Goal: Use online tool/utility: Utilize a website feature to perform a specific function

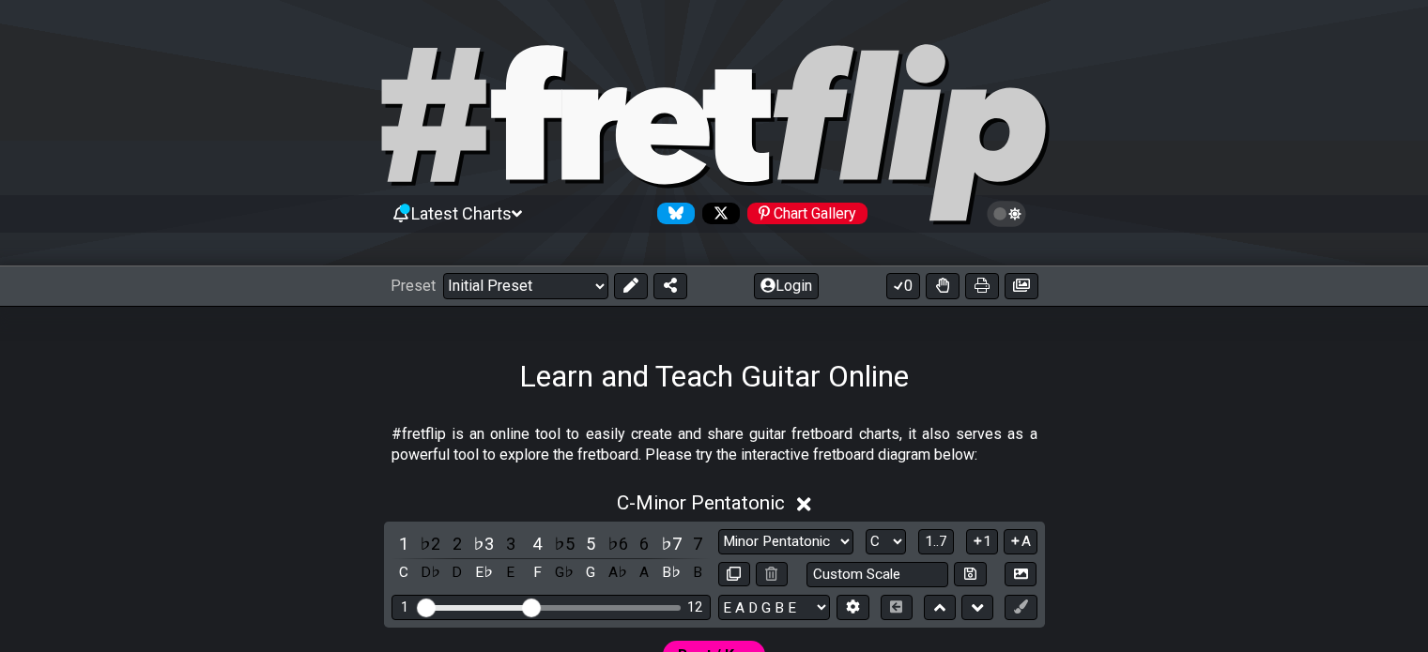
scroll to position [375, 0]
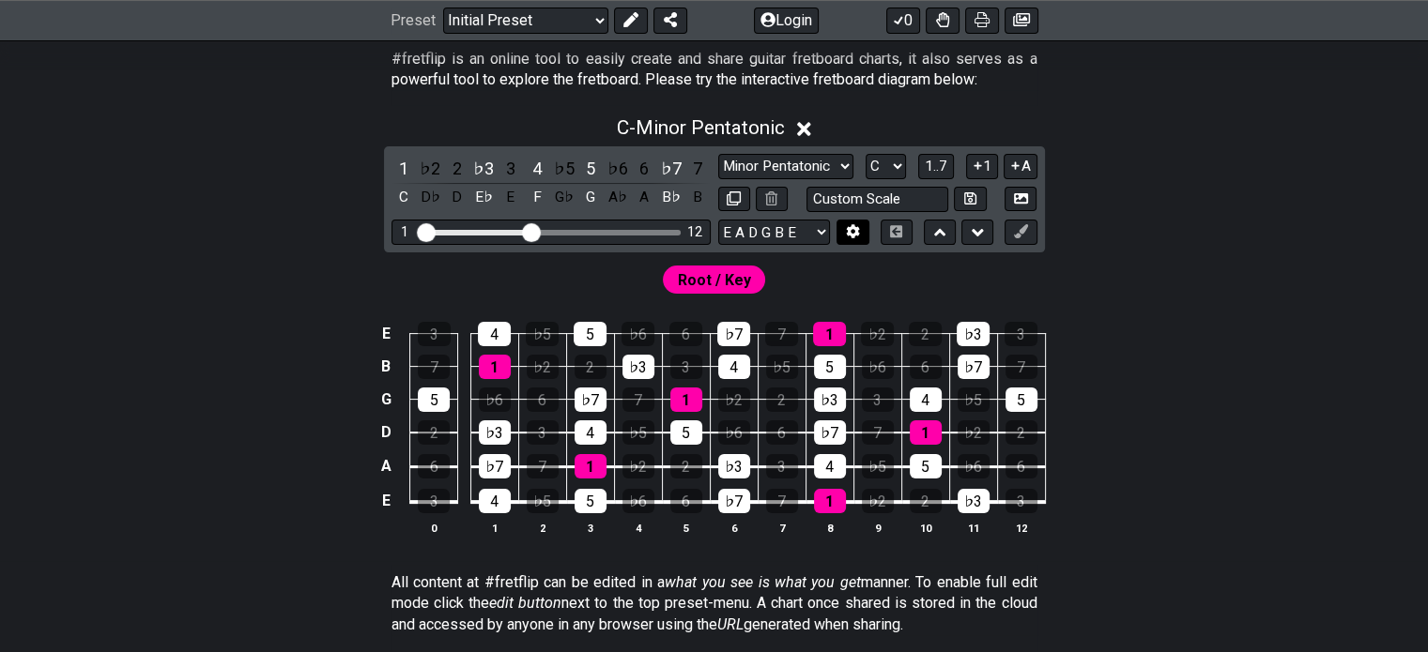
click at [847, 231] on icon at bounding box center [853, 231] width 14 height 14
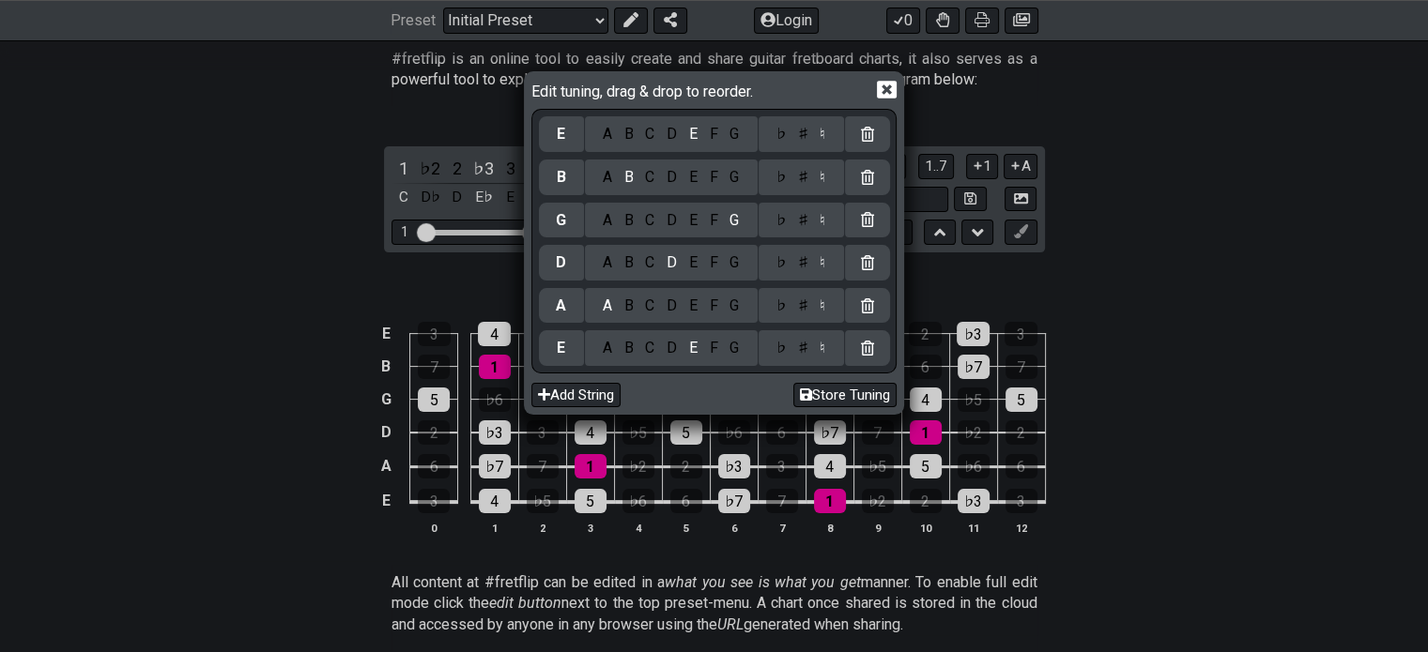
click at [715, 345] on div "F" at bounding box center [713, 348] width 21 height 21
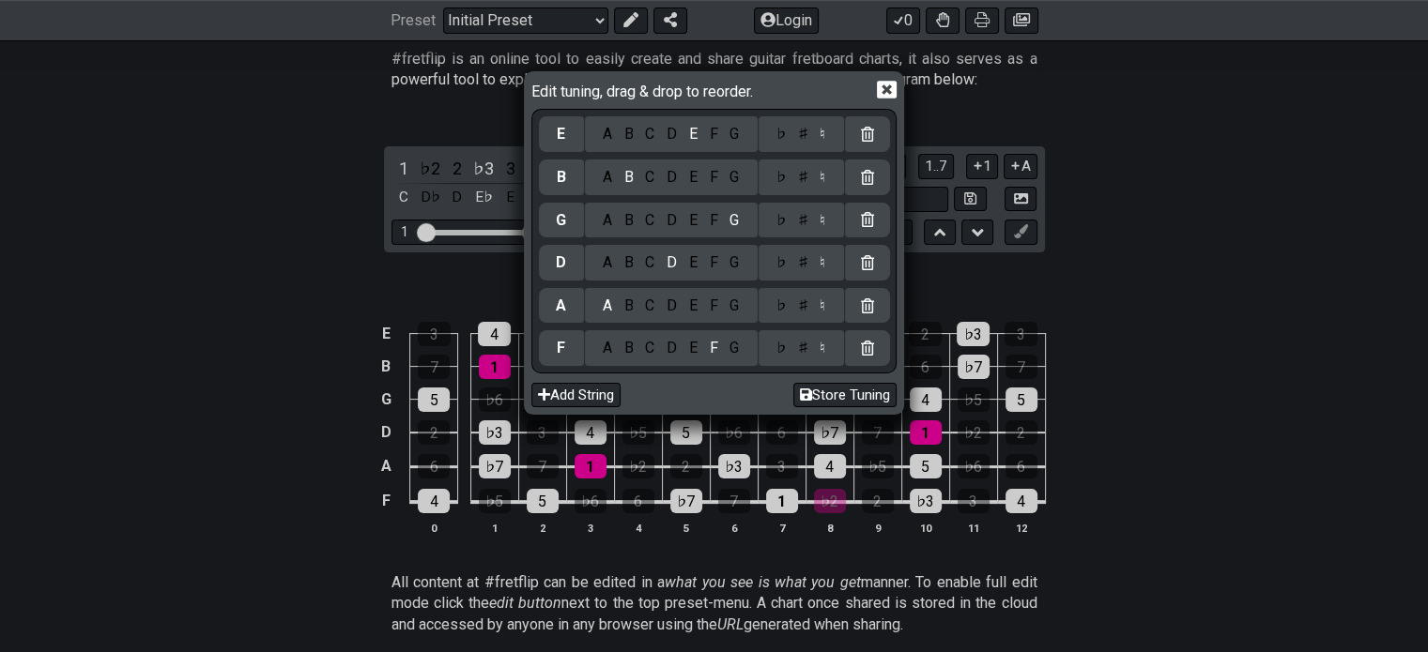
click at [655, 262] on div "C" at bounding box center [650, 263] width 22 height 21
click at [650, 193] on div "A B C D E F G" at bounding box center [671, 178] width 173 height 36
click at [651, 188] on div "A B C D E F G" at bounding box center [671, 178] width 173 height 36
click at [646, 173] on div "C" at bounding box center [650, 177] width 22 height 21
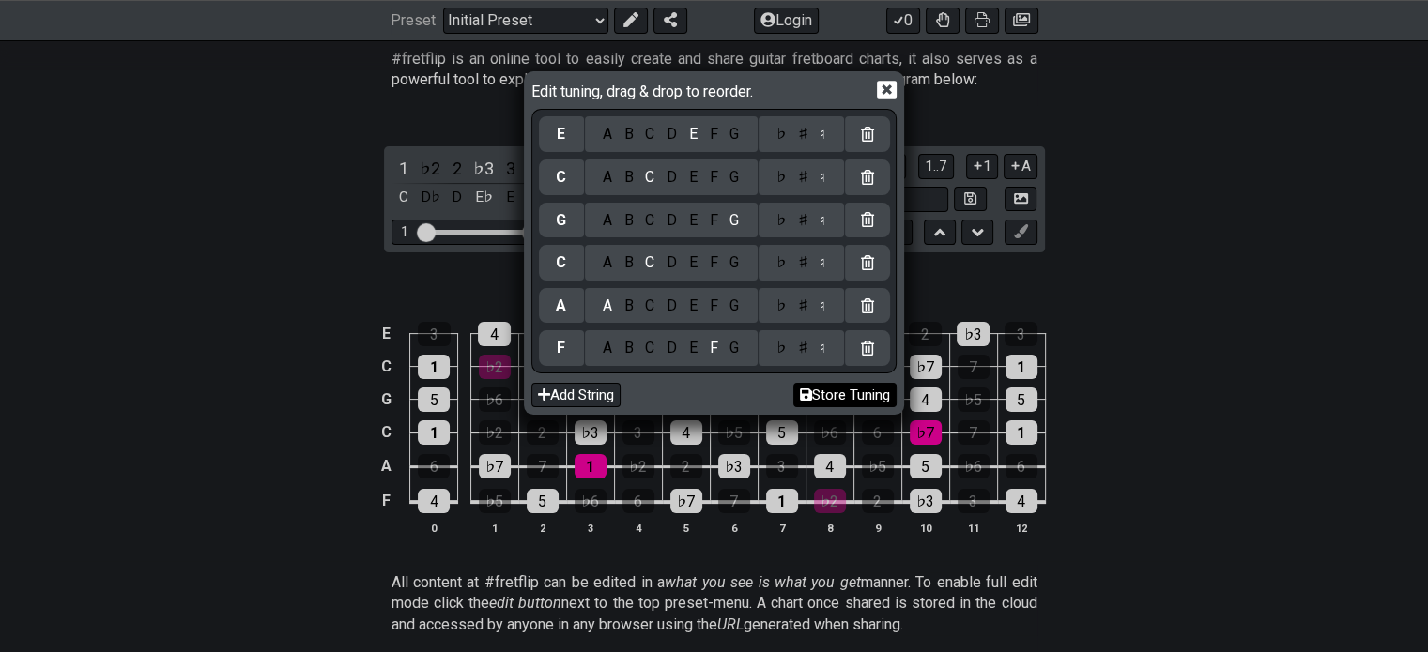
click at [822, 390] on button "Store Tuning" at bounding box center [844, 395] width 103 height 25
click at [1185, 393] on div "Edit tuning, drag & drop to reorder. E A B C D E F G ♭ ♯ ♮ C A B C D E F G ♭ ♯ …" at bounding box center [714, 326] width 1428 height 652
click at [811, 398] on button "Store Tuning" at bounding box center [844, 395] width 103 height 25
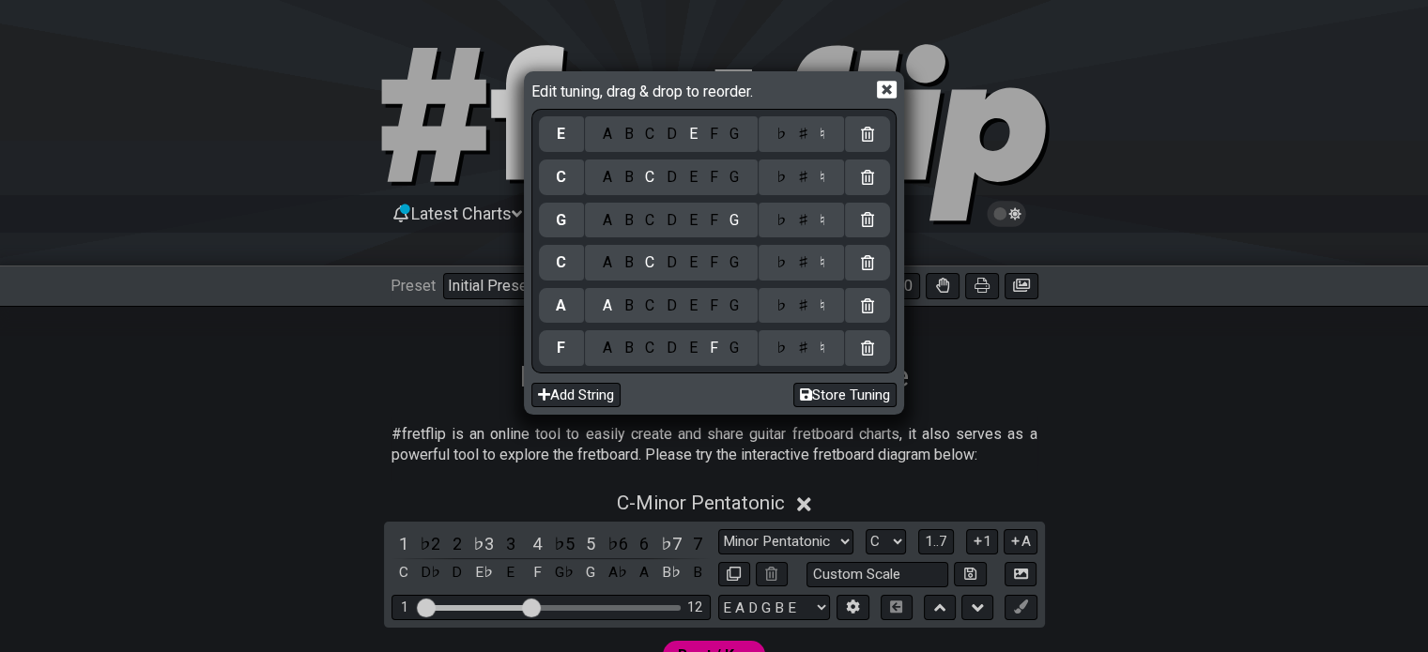
click at [882, 83] on icon at bounding box center [887, 90] width 20 height 18
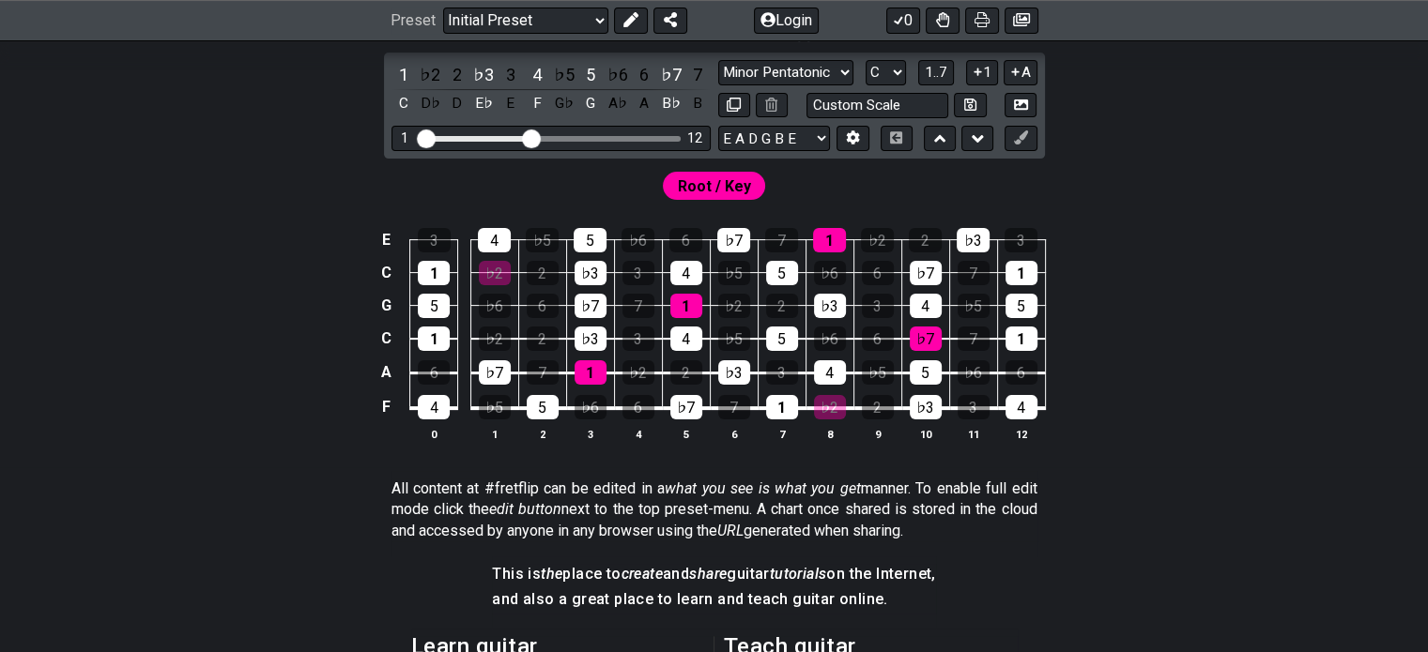
scroll to position [375, 0]
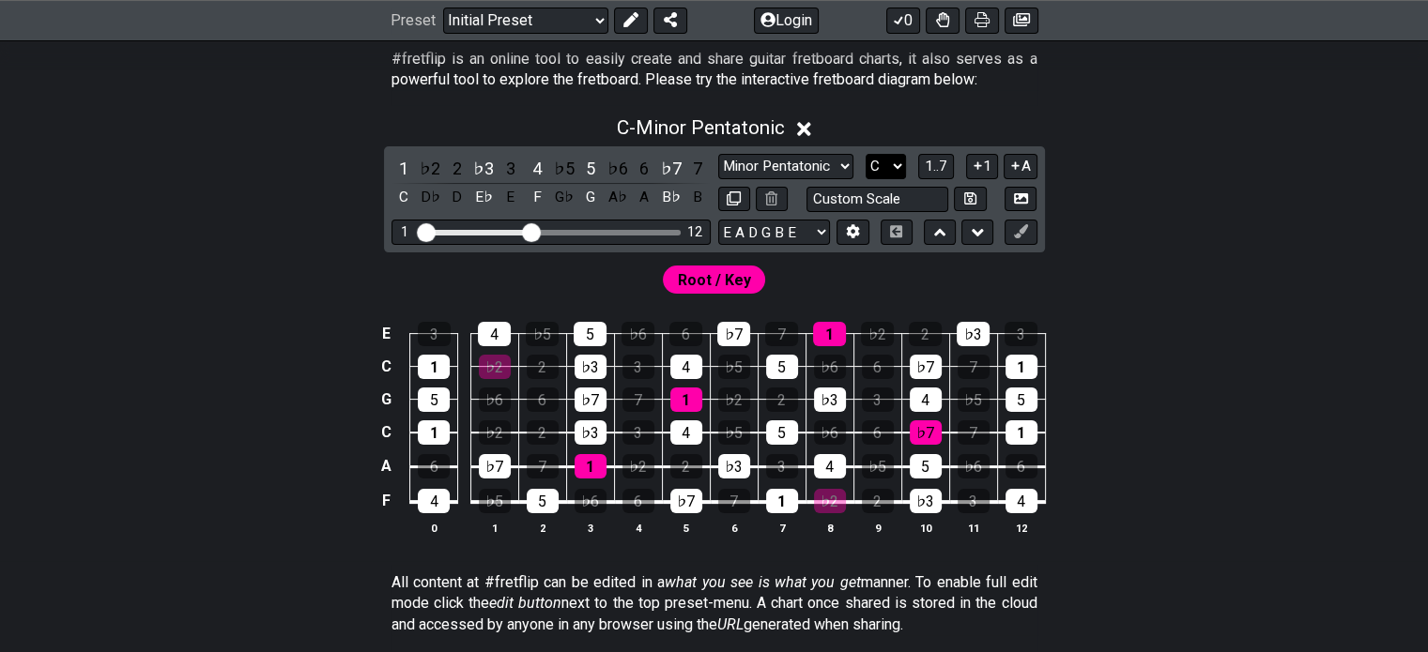
click at [868, 171] on select "A♭ A A♯ B♭ B C C♯ D♭ D D♯ E♭ E F F♯ G♭ G G♯" at bounding box center [885, 166] width 40 height 25
select select "F"
click at [865, 154] on select "A♭ A A♯ B♭ B C C♯ D♭ D D♯ E♭ E F F♯ G♭ G G♯" at bounding box center [885, 166] width 40 height 25
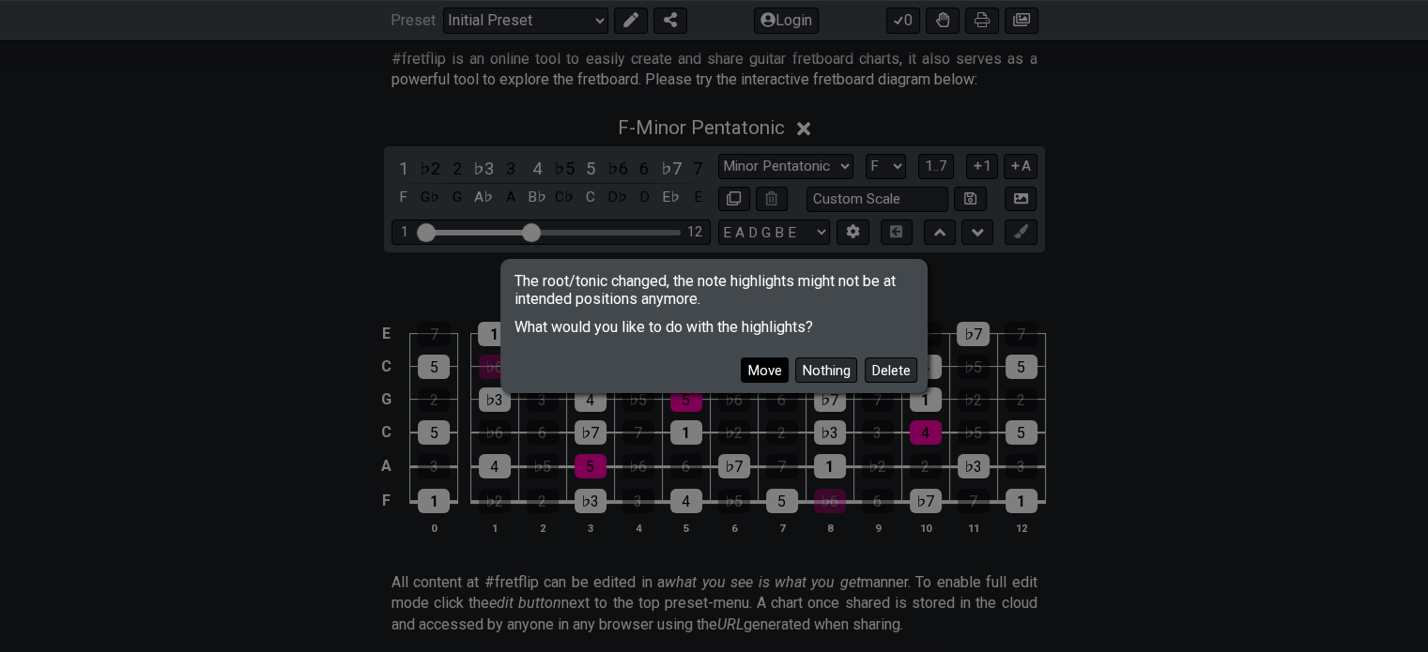
click at [771, 365] on button "Move" at bounding box center [765, 370] width 48 height 25
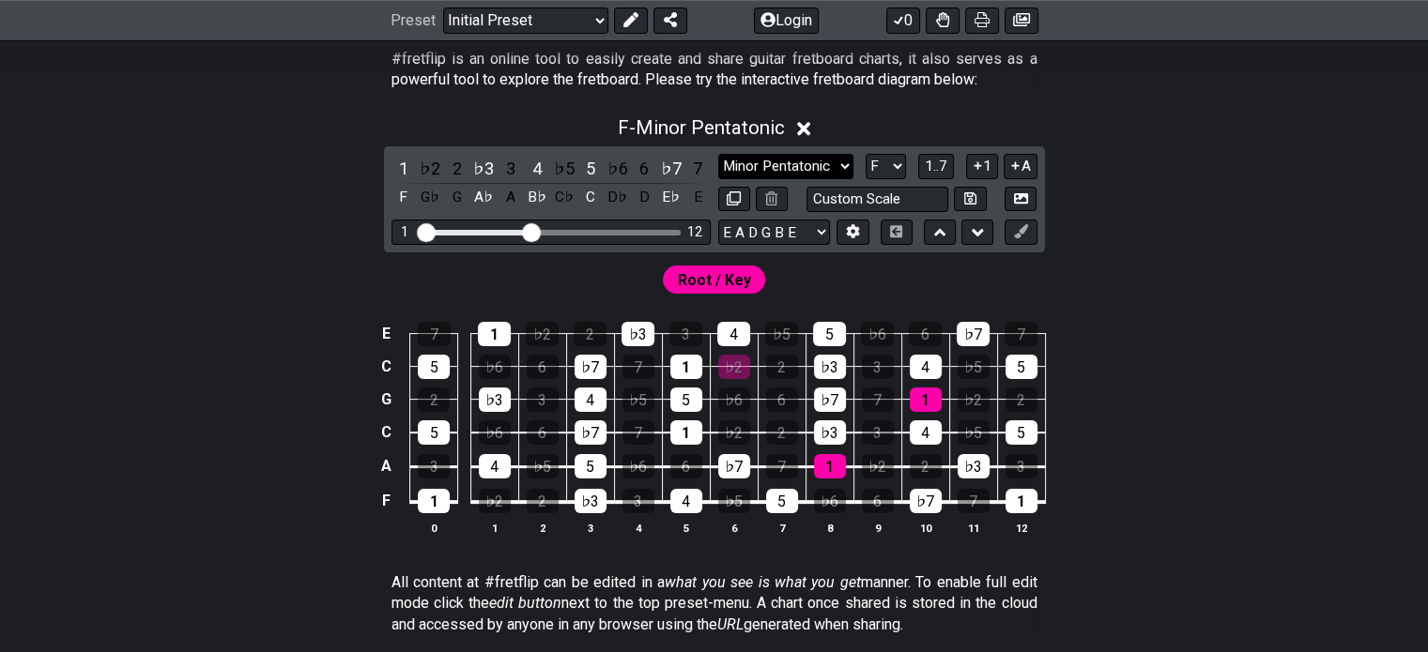
click at [823, 172] on select "Minor Pentatonic Click to edit Minor Pentatonic Major Pentatonic Minor Blues Ma…" at bounding box center [785, 166] width 135 height 25
click at [718, 154] on select "Minor Pentatonic Click to edit Minor Pentatonic Major Pentatonic Minor Blues Ma…" at bounding box center [785, 166] width 135 height 25
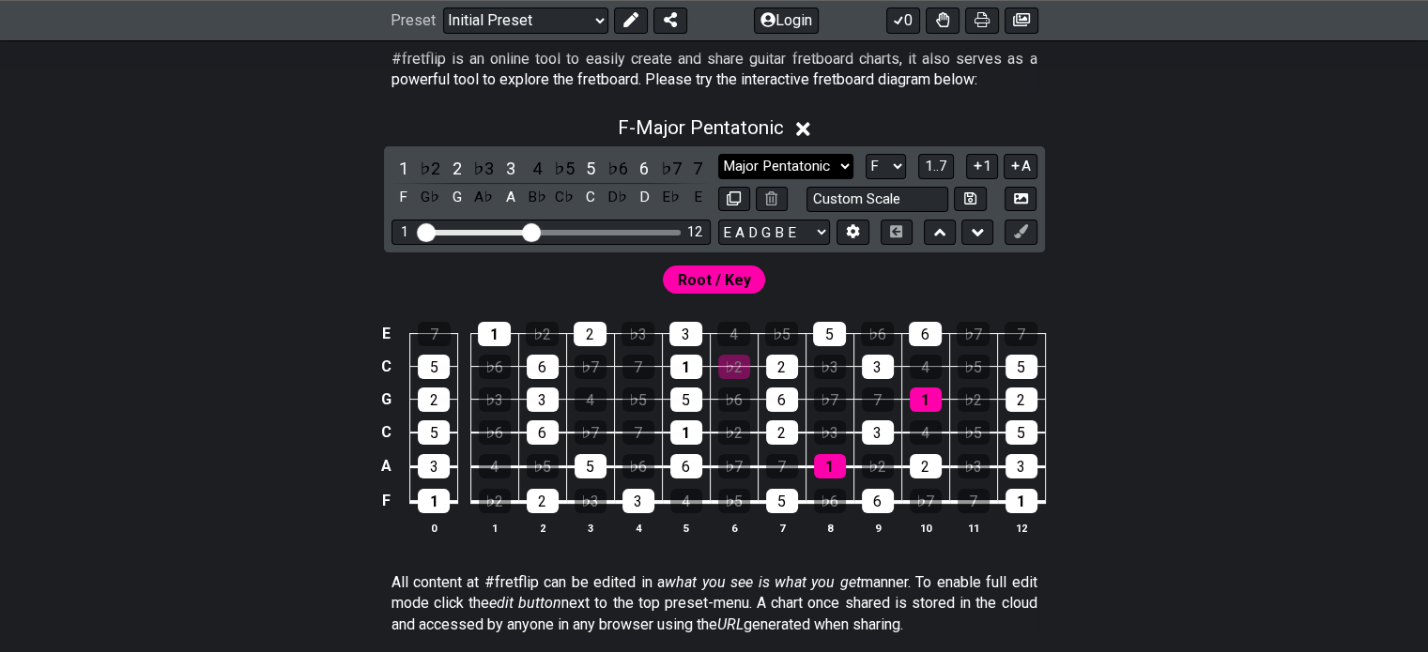
click at [807, 164] on select "Minor Pentatonic Click to edit Minor Pentatonic Major Pentatonic Minor Blues Ma…" at bounding box center [785, 166] width 135 height 25
click at [718, 154] on select "Minor Pentatonic Click to edit Minor Pentatonic Major Pentatonic Minor Blues Ma…" at bounding box center [785, 166] width 135 height 25
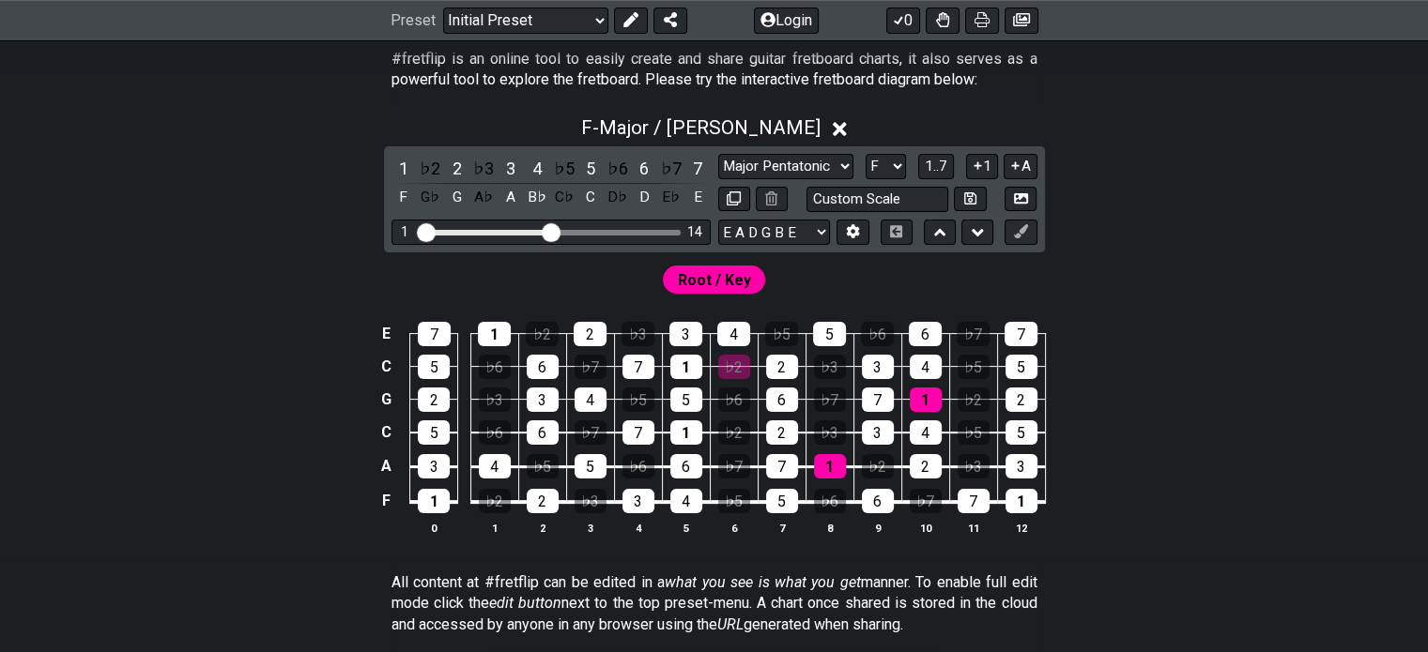
drag, startPoint x: 533, startPoint y: 236, endPoint x: 548, endPoint y: 232, distance: 15.5
click at [548, 231] on input "Visible fret range" at bounding box center [551, 231] width 267 height 0
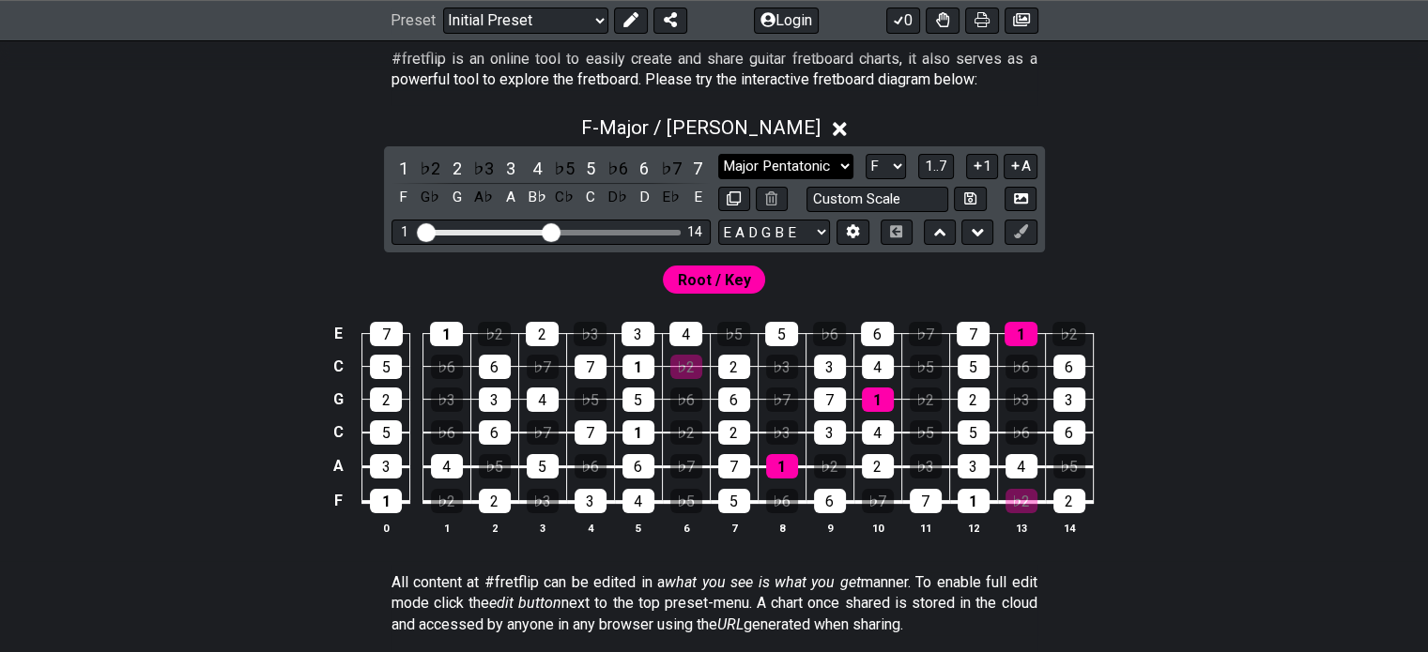
click at [842, 161] on select "Minor Pentatonic Click to edit Minor Pentatonic Major Pentatonic Minor Blues Ma…" at bounding box center [785, 166] width 135 height 25
click at [718, 154] on select "Minor Pentatonic Click to edit Minor Pentatonic Major Pentatonic Minor Blues Ma…" at bounding box center [785, 166] width 135 height 25
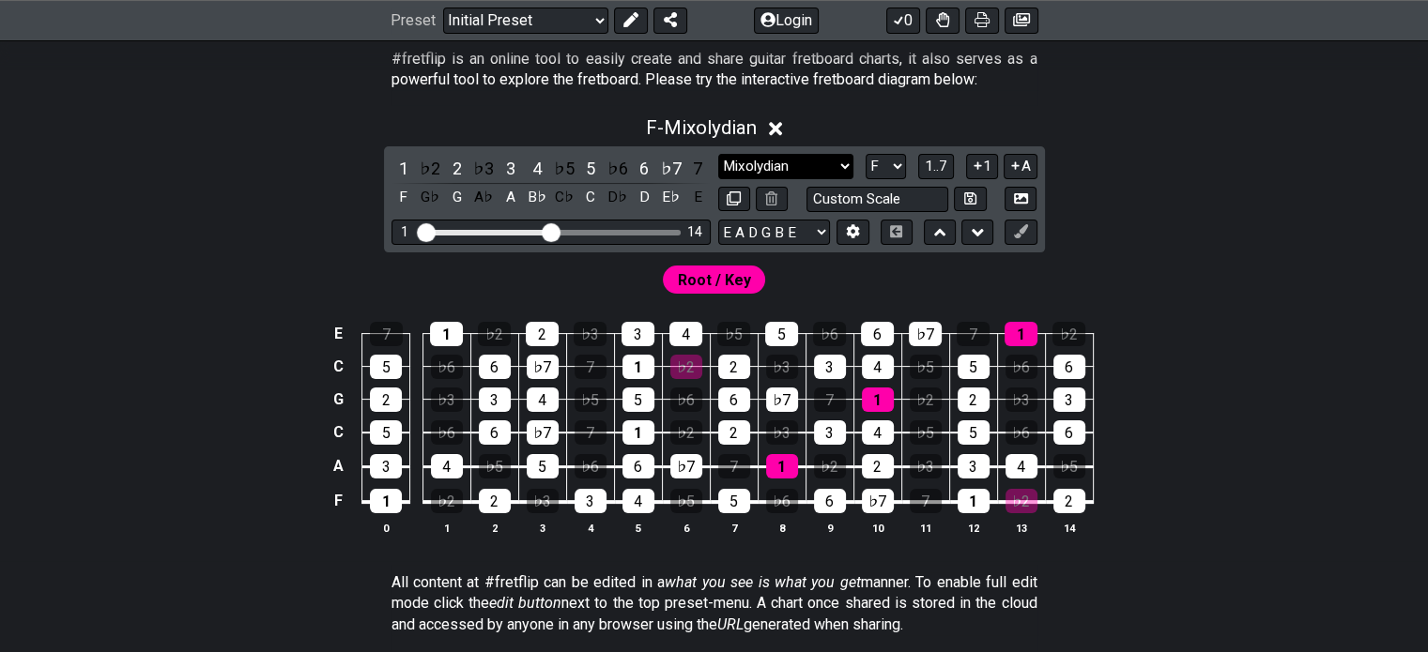
click at [837, 161] on select "Minor Pentatonic Click to edit Minor Pentatonic Major Pentatonic Minor Blues Ma…" at bounding box center [785, 166] width 135 height 25
click at [718, 154] on select "Minor Pentatonic Click to edit Minor Pentatonic Major Pentatonic Minor Blues Ma…" at bounding box center [785, 166] width 135 height 25
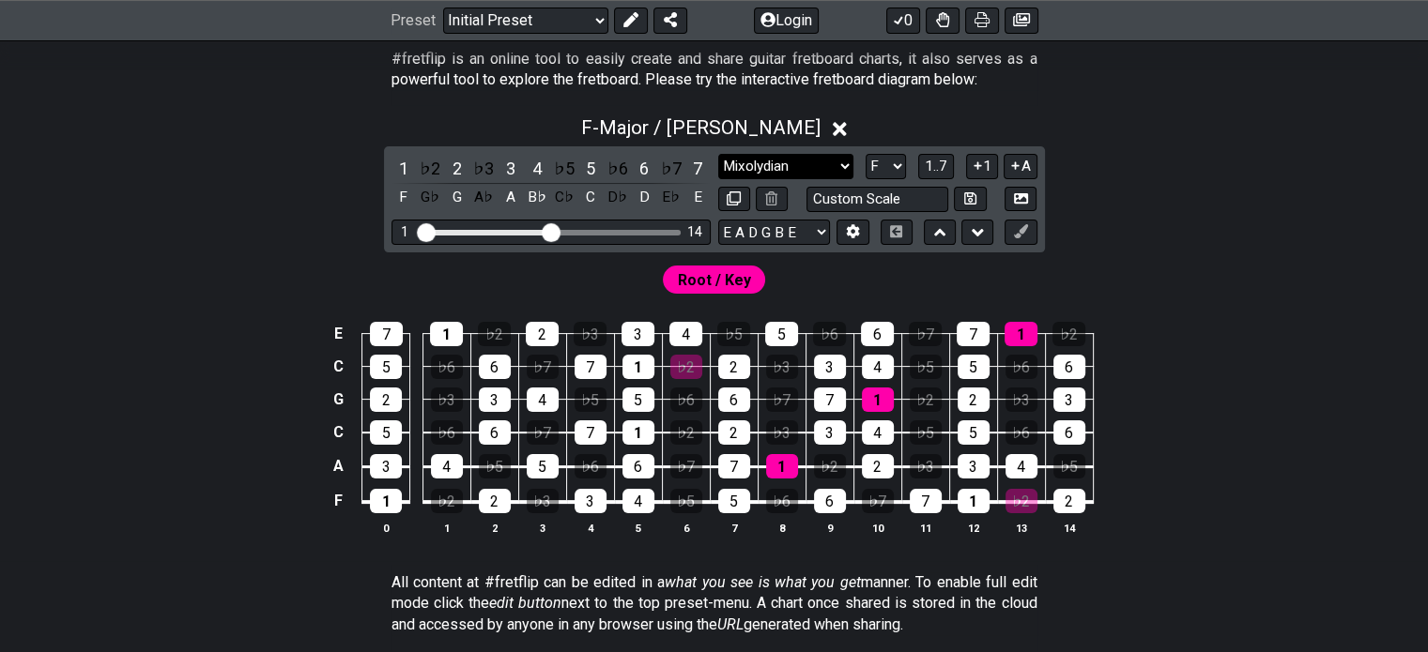
click at [806, 164] on select "Minor Pentatonic Click to edit Minor Pentatonic Major Pentatonic Minor Blues Ma…" at bounding box center [785, 166] width 135 height 25
click at [718, 154] on select "Minor Pentatonic Click to edit Minor Pentatonic Major Pentatonic Minor Blues Ma…" at bounding box center [785, 166] width 135 height 25
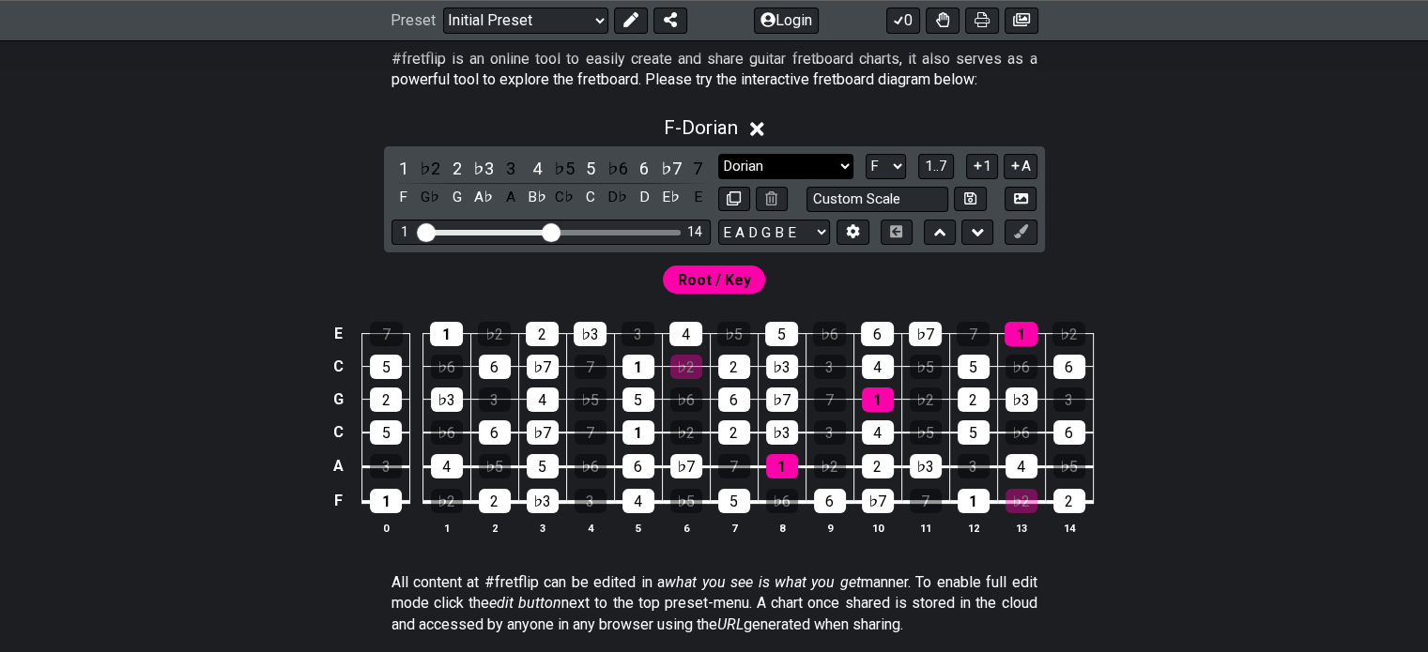
click at [773, 175] on select "Minor Pentatonic Click to edit Minor Pentatonic Major Pentatonic Minor Blues Ma…" at bounding box center [785, 166] width 135 height 25
select select "Major / [PERSON_NAME]"
click at [718, 154] on select "Minor Pentatonic Click to edit Minor Pentatonic Major Pentatonic Minor Blues Ma…" at bounding box center [785, 166] width 135 height 25
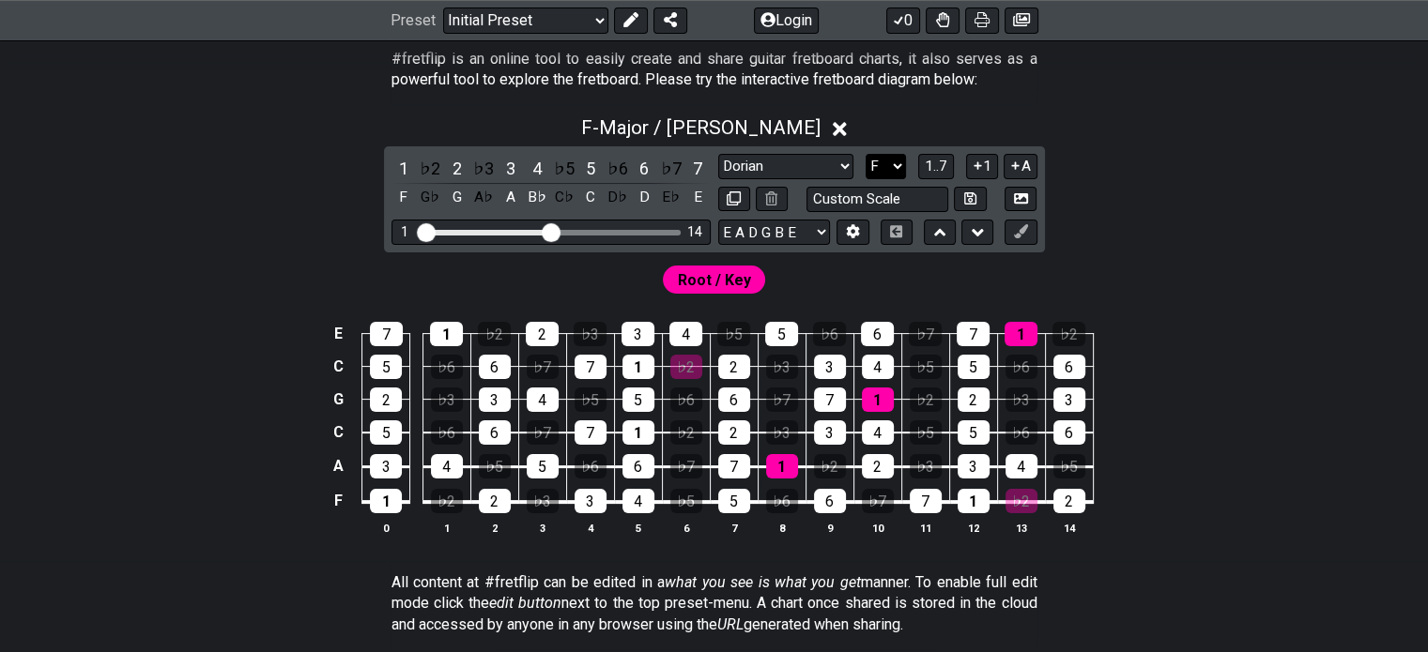
click at [882, 158] on select "A♭ A A♯ B♭ B C C♯ D♭ D D♯ E♭ E F F♯ G♭ G G♯" at bounding box center [885, 166] width 40 height 25
select select "C"
click at [865, 154] on select "A♭ A A♯ B♭ B C C♯ D♭ D D♯ E♭ E F F♯ G♭ G G♯" at bounding box center [885, 166] width 40 height 25
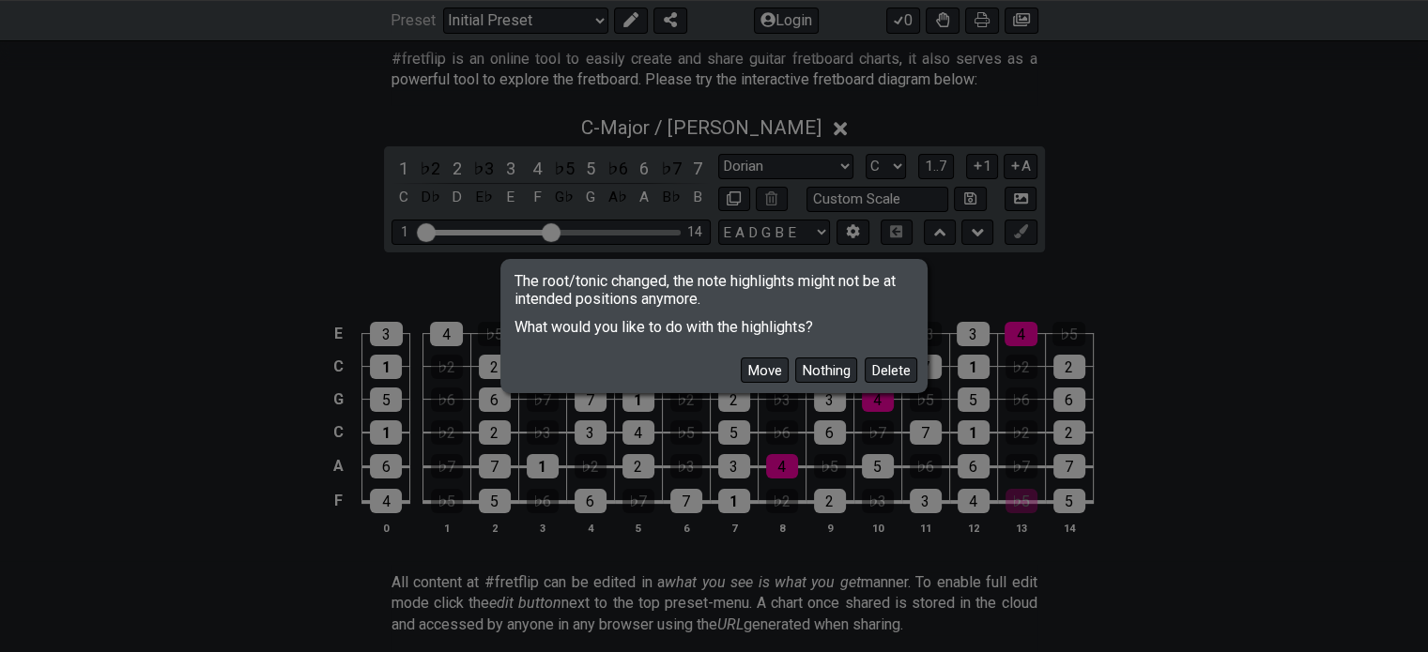
click at [772, 378] on button "Move" at bounding box center [765, 370] width 48 height 25
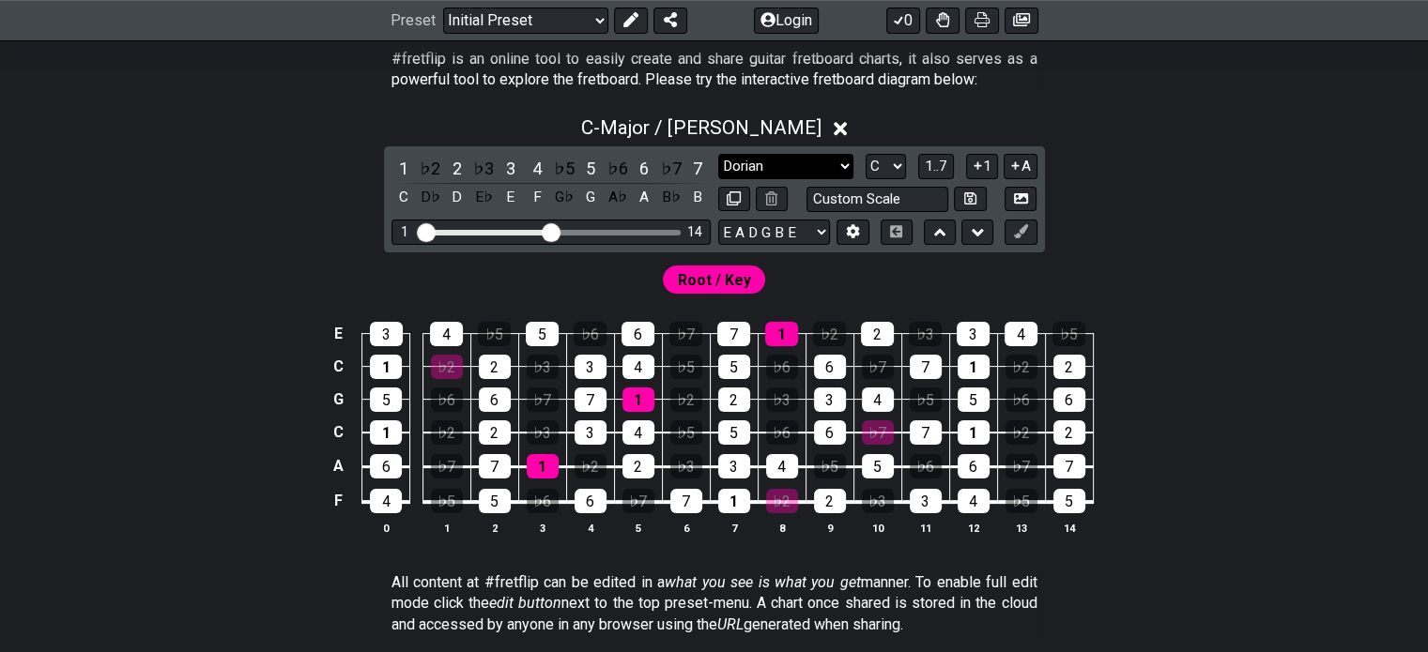
click at [820, 164] on select "Minor Pentatonic Click to edit Minor Pentatonic Major Pentatonic Minor Blues Ma…" at bounding box center [785, 166] width 135 height 25
click at [718, 154] on select "Minor Pentatonic Click to edit Minor Pentatonic Major Pentatonic Minor Blues Ma…" at bounding box center [785, 166] width 135 height 25
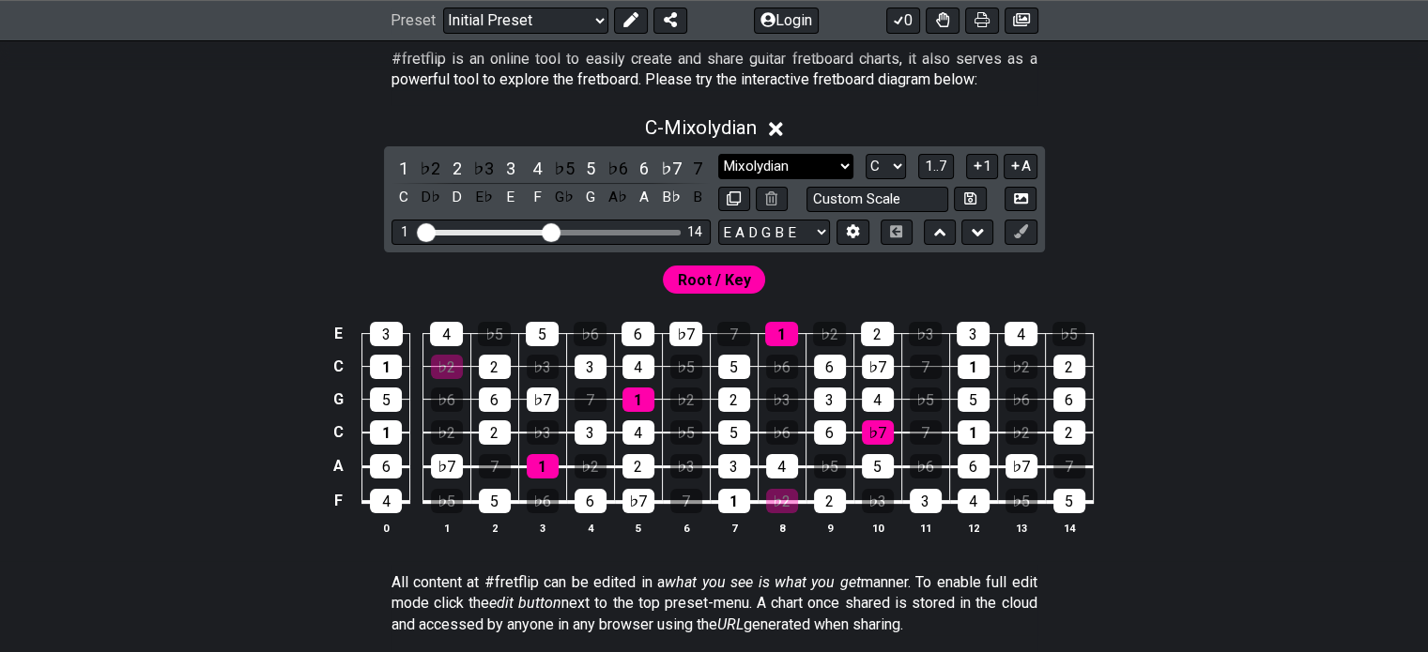
click at [805, 162] on select "Minor Pentatonic Click to edit Minor Pentatonic Major Pentatonic Minor Blues Ma…" at bounding box center [785, 166] width 135 height 25
select select "Major / [PERSON_NAME]"
click at [718, 154] on select "Minor Pentatonic Click to edit Minor Pentatonic Major Pentatonic Minor Blues Ma…" at bounding box center [785, 166] width 135 height 25
